Goal: Use online tool/utility: Utilize a website feature to perform a specific function

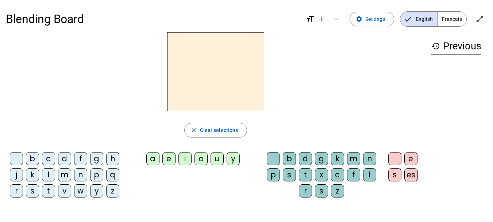
click at [64, 172] on div "m" at bounding box center [64, 174] width 13 height 13
click at [150, 159] on div "a" at bounding box center [152, 158] width 13 height 13
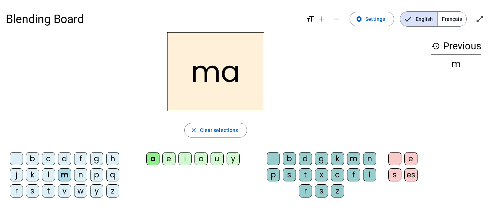
click at [53, 177] on div "l" at bounding box center [48, 174] width 13 height 13
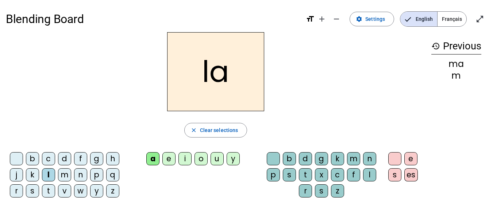
click at [172, 157] on div "e" at bounding box center [168, 158] width 13 height 13
click at [64, 157] on div "d" at bounding box center [64, 158] width 13 height 13
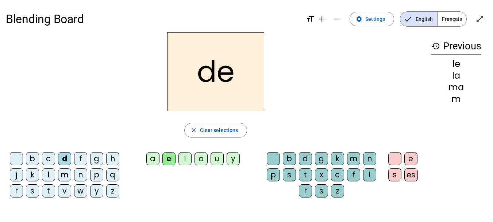
click at [218, 162] on div "u" at bounding box center [217, 158] width 13 height 13
click at [48, 188] on div "t" at bounding box center [48, 190] width 13 height 13
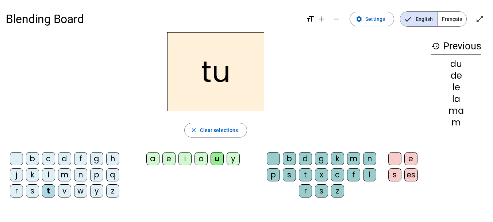
click at [151, 158] on div "a" at bounding box center [152, 158] width 13 height 13
click at [173, 161] on div "e" at bounding box center [168, 158] width 13 height 13
click at [65, 174] on div "m" at bounding box center [64, 174] width 13 height 13
